Goal: Information Seeking & Learning: Understand process/instructions

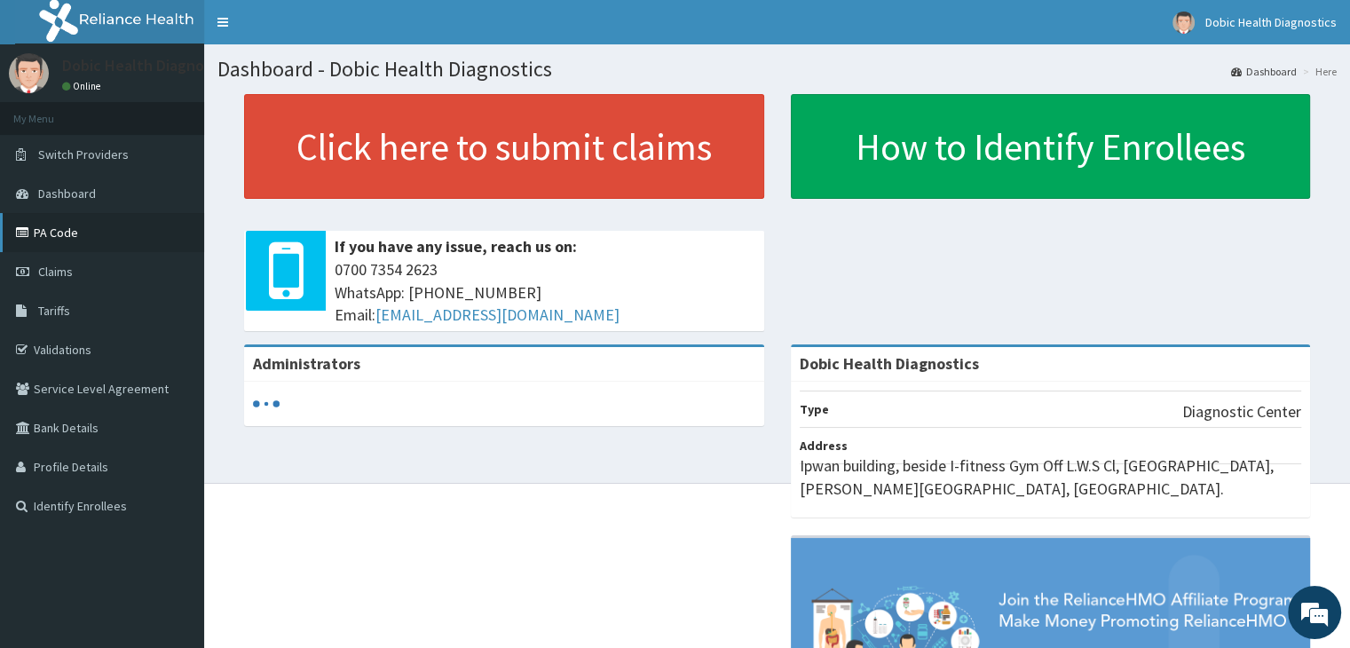
drag, startPoint x: 0, startPoint y: 0, endPoint x: 74, endPoint y: 239, distance: 250.0
click at [74, 239] on link "PA Code" at bounding box center [102, 232] width 204 height 39
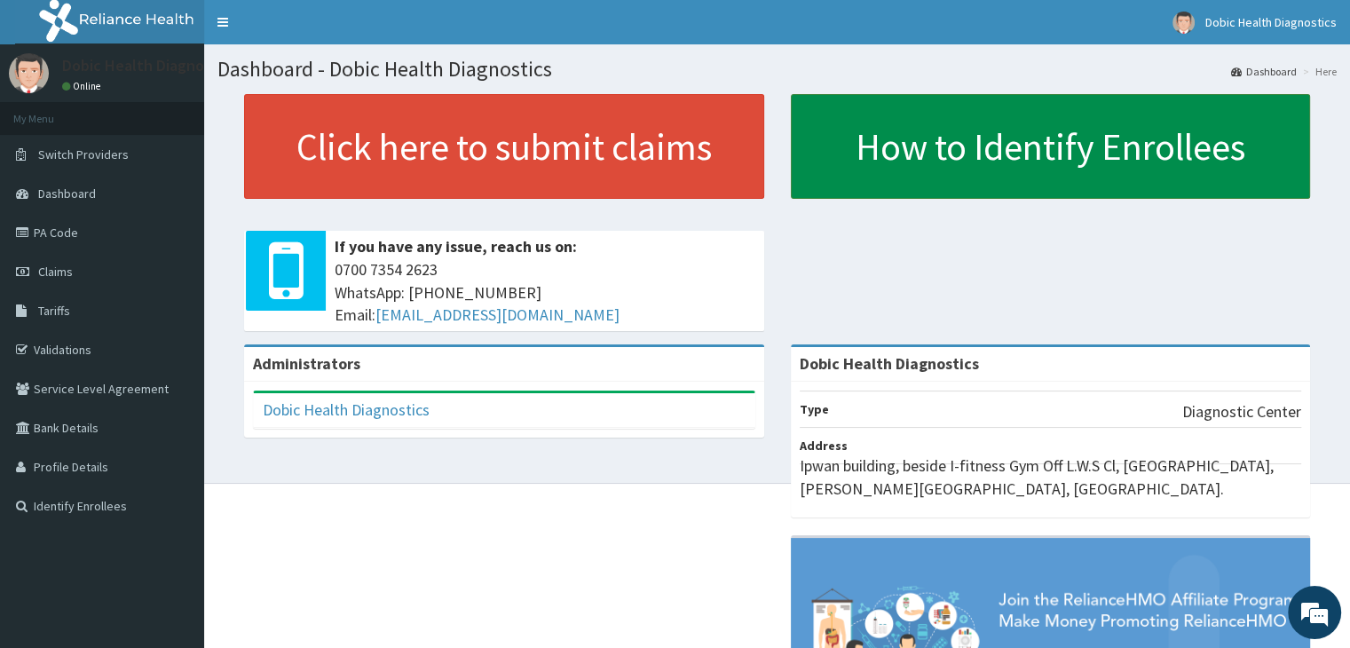
click at [1058, 156] on link "How to Identify Enrollees" at bounding box center [1051, 146] width 520 height 105
